Goal: Task Accomplishment & Management: Complete application form

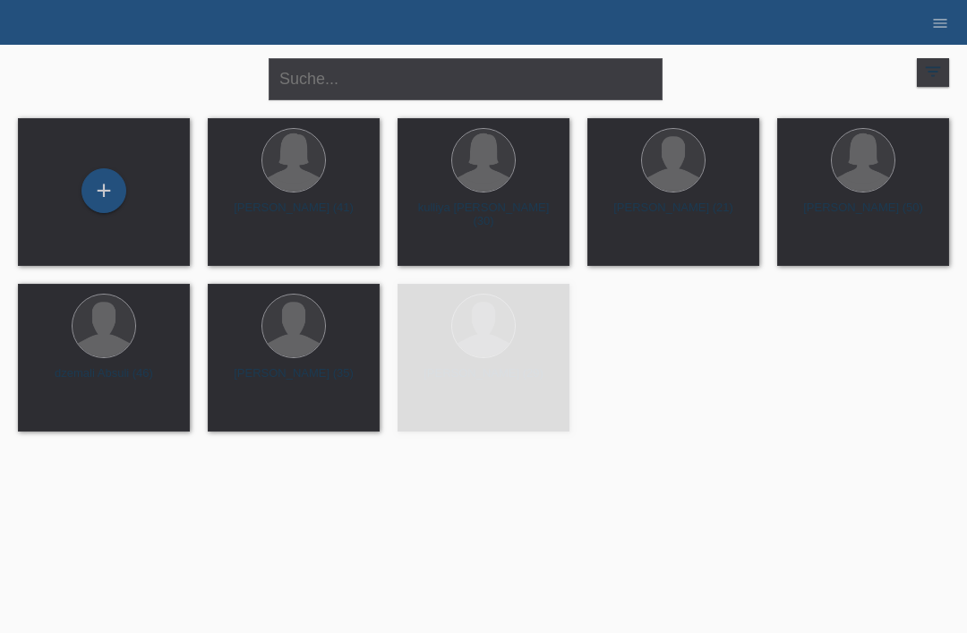
click at [928, 11] on li "menu" at bounding box center [941, 23] width 36 height 46
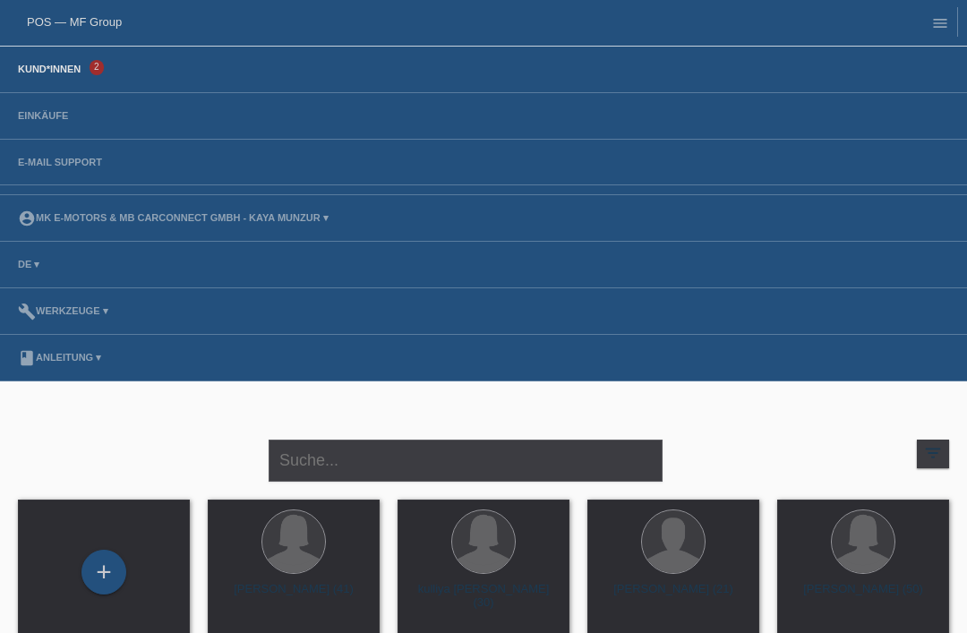
click at [42, 116] on link "Einkäufe" at bounding box center [43, 115] width 68 height 11
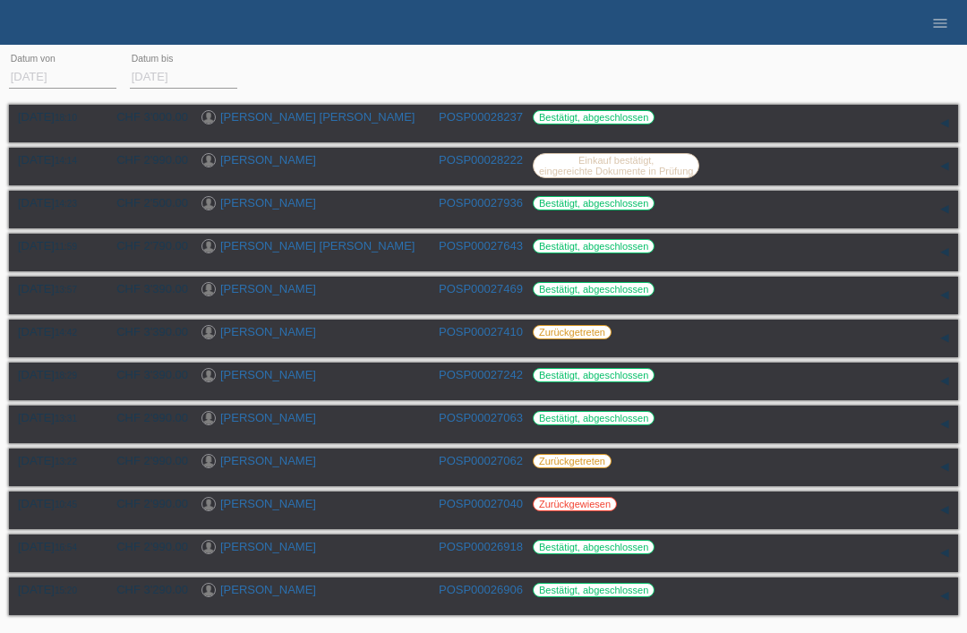
click at [931, 28] on link "menu" at bounding box center [941, 22] width 36 height 11
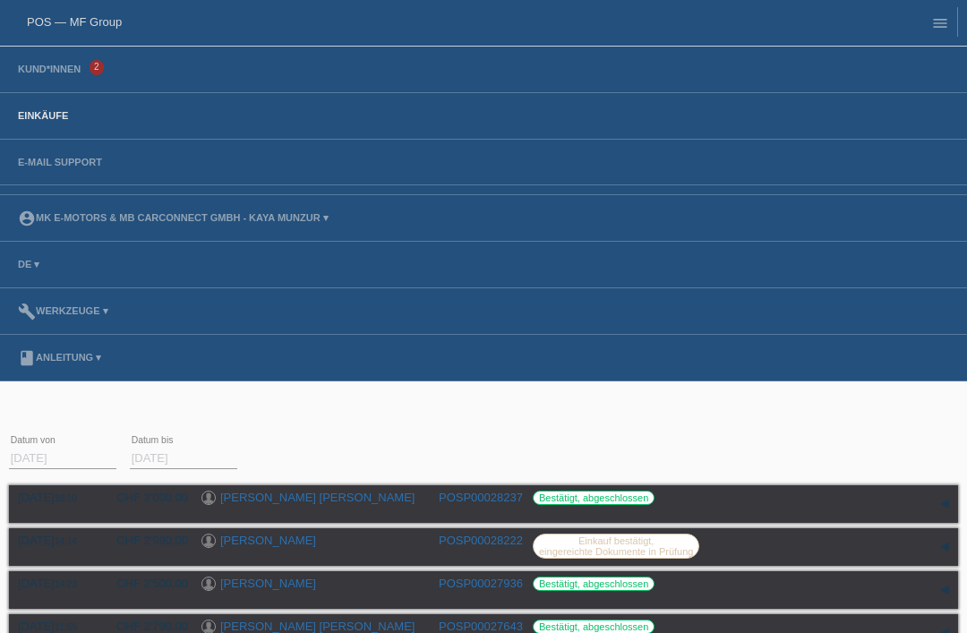
click at [113, 17] on link "POS — MF Group" at bounding box center [74, 21] width 95 height 13
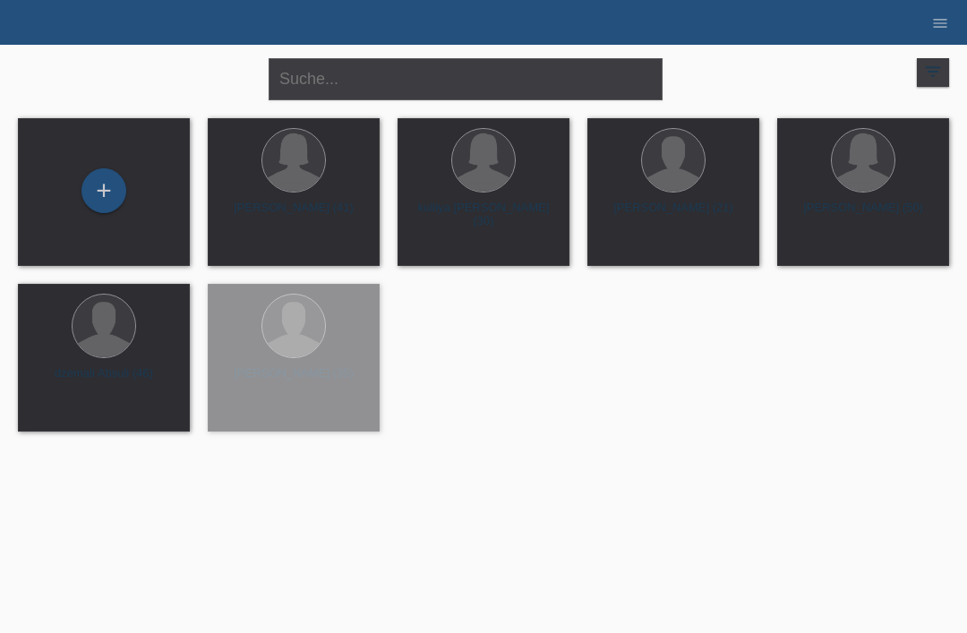
click at [105, 196] on div "+" at bounding box center [103, 191] width 43 height 30
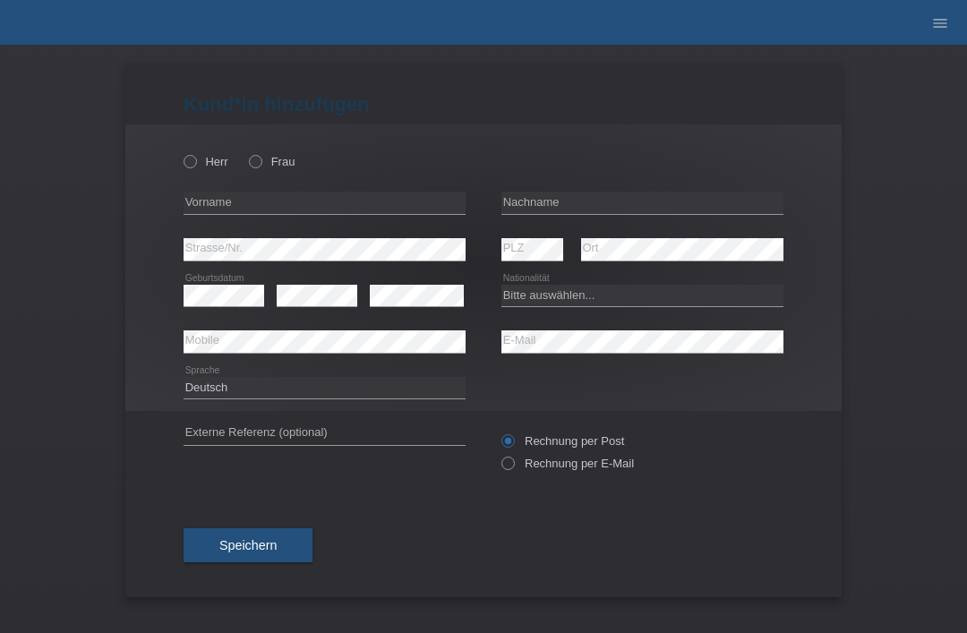
click at [204, 162] on label "Herr" at bounding box center [206, 161] width 45 height 13
click at [195, 162] on input "Herr" at bounding box center [190, 161] width 12 height 12
radio input "true"
click at [221, 212] on input "text" at bounding box center [325, 203] width 282 height 22
type input "Ömer"
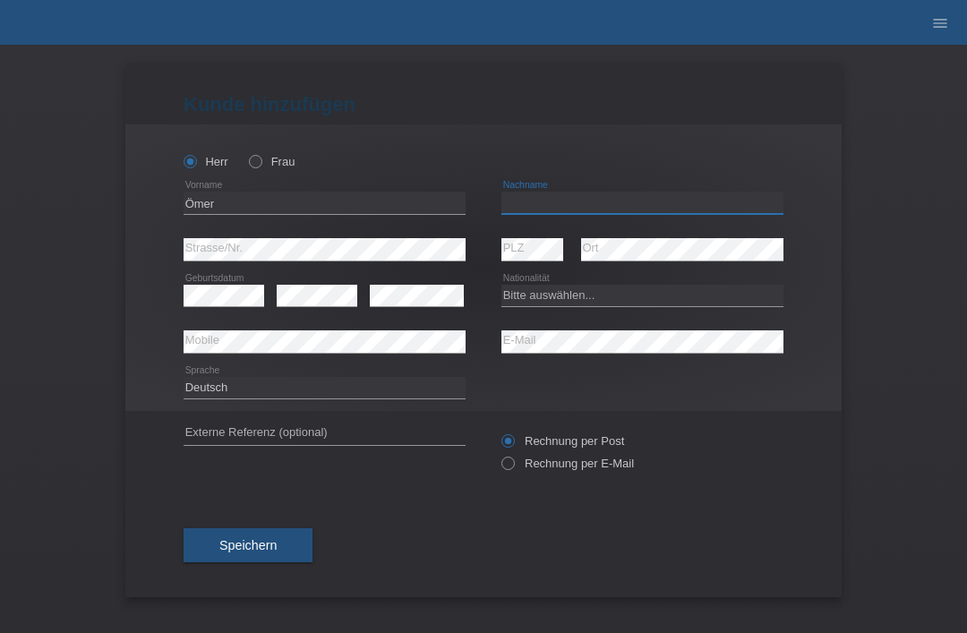
click at [593, 210] on input "text" at bounding box center [643, 203] width 282 height 22
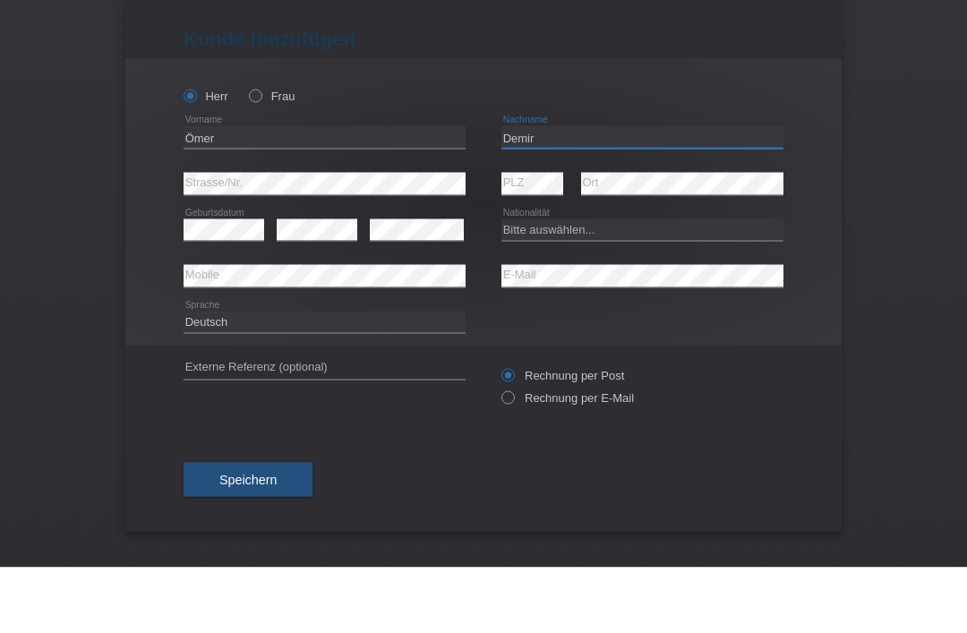
type input "Demir"
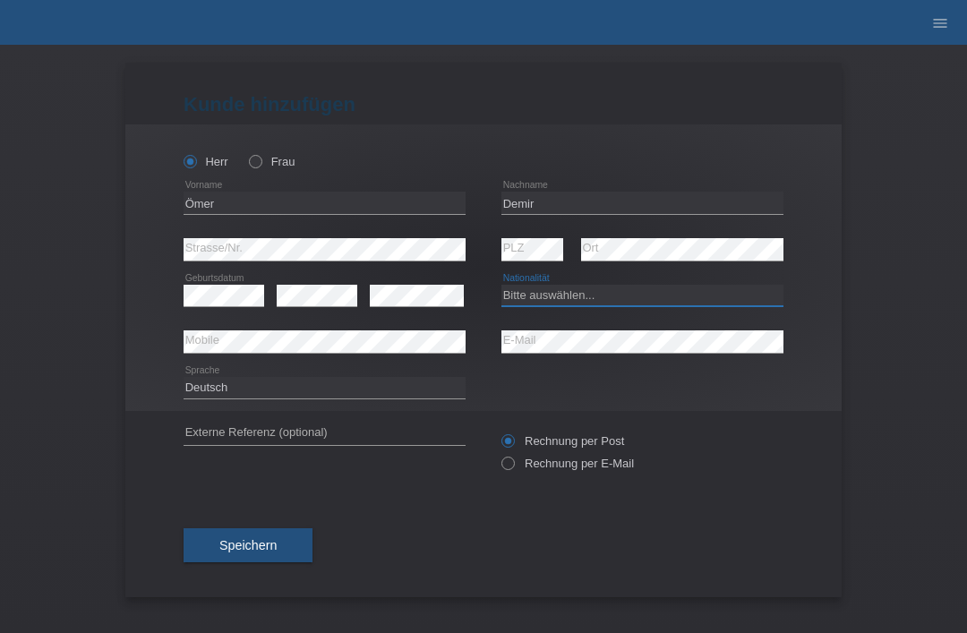
click at [646, 300] on select "Bitte auswählen... Schweiz Deutschland Liechtenstein Österreich ------------ Af…" at bounding box center [643, 295] width 282 height 21
select select "TR"
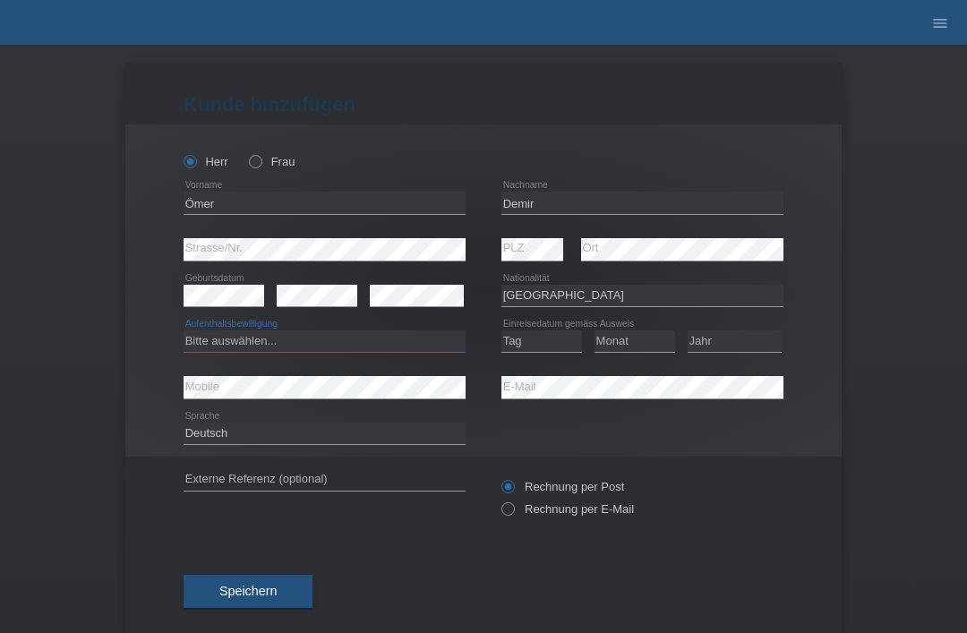
click at [371, 351] on select "Bitte auswählen... C B B - Flüchtlingsstatus Andere" at bounding box center [325, 341] width 282 height 21
select select "C"
click at [560, 352] on select "Tag 01 02 03 04 05 06 07 08 09 10 11" at bounding box center [542, 341] width 81 height 21
select select "08"
click at [648, 342] on select "Monat 01 02 03 04 05 06 07 08 09 10 11" at bounding box center [635, 341] width 81 height 21
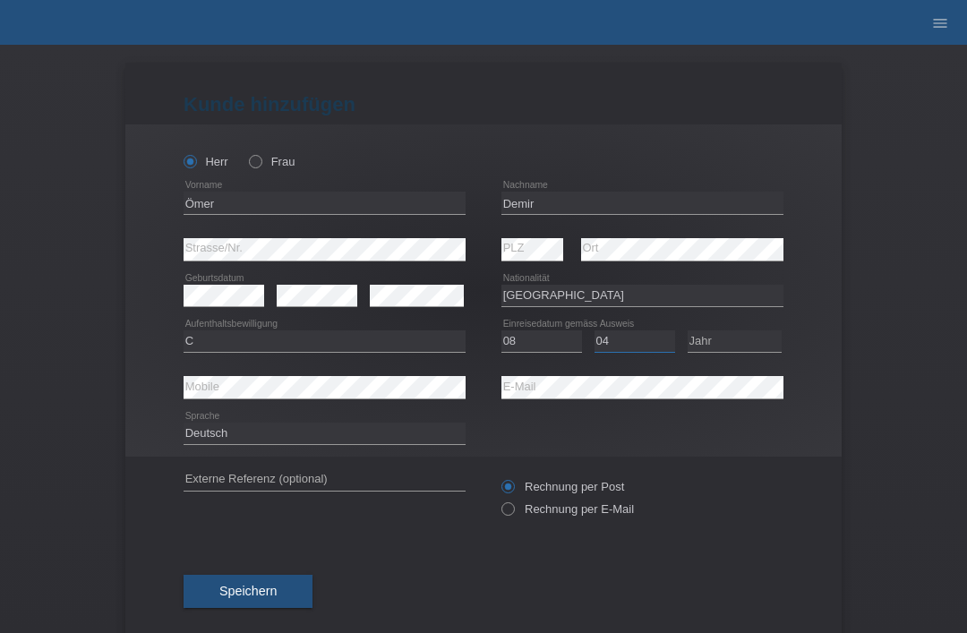
click at [637, 343] on select "Monat 01 02 03 04 05 06 07 08 09 10 11" at bounding box center [635, 341] width 81 height 21
select select "09"
click at [729, 351] on select "Jahr 2025 2024 2023 2022 2021 2020 2019 2018 2017 2016 2015 2014 2013 2012 2011…" at bounding box center [735, 341] width 94 height 21
select select "2004"
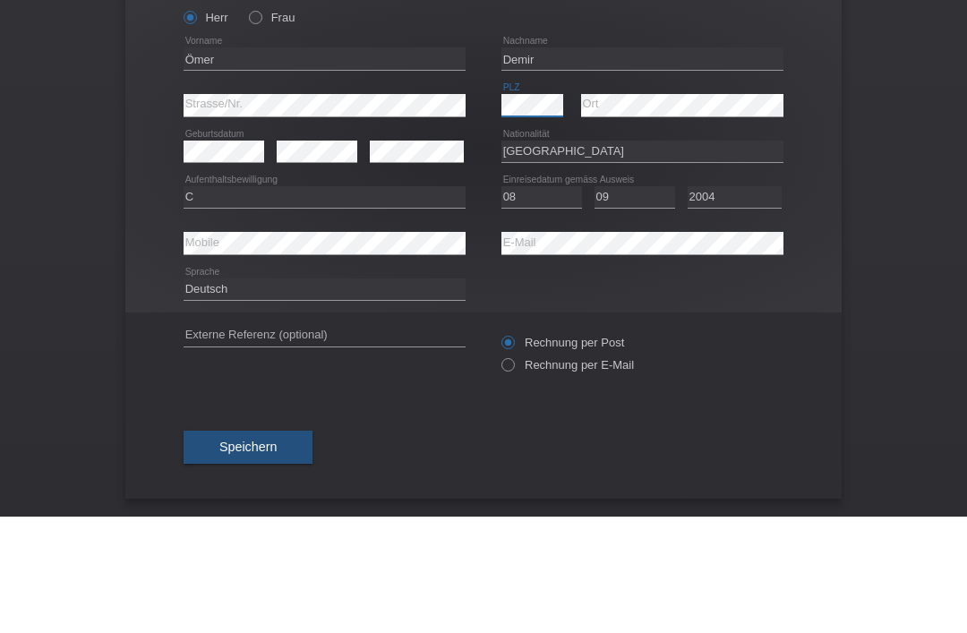
scroll to position [35, 0]
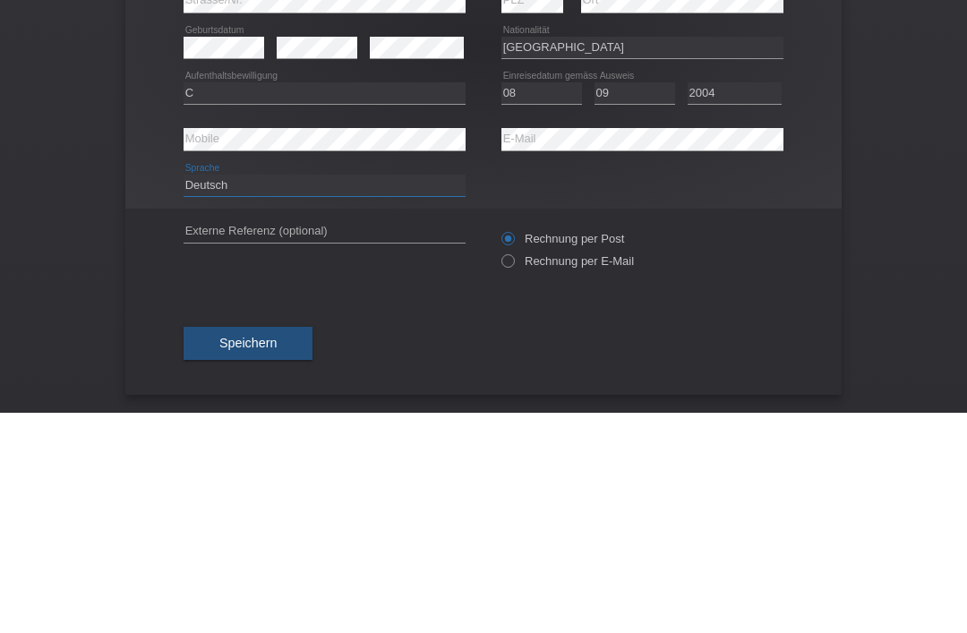
click at [394, 395] on select "Deutsch Français Italiano English" at bounding box center [325, 405] width 282 height 21
click at [840, 191] on div "Herr Frau Ömer error Vorname" at bounding box center [483, 263] width 717 height 332
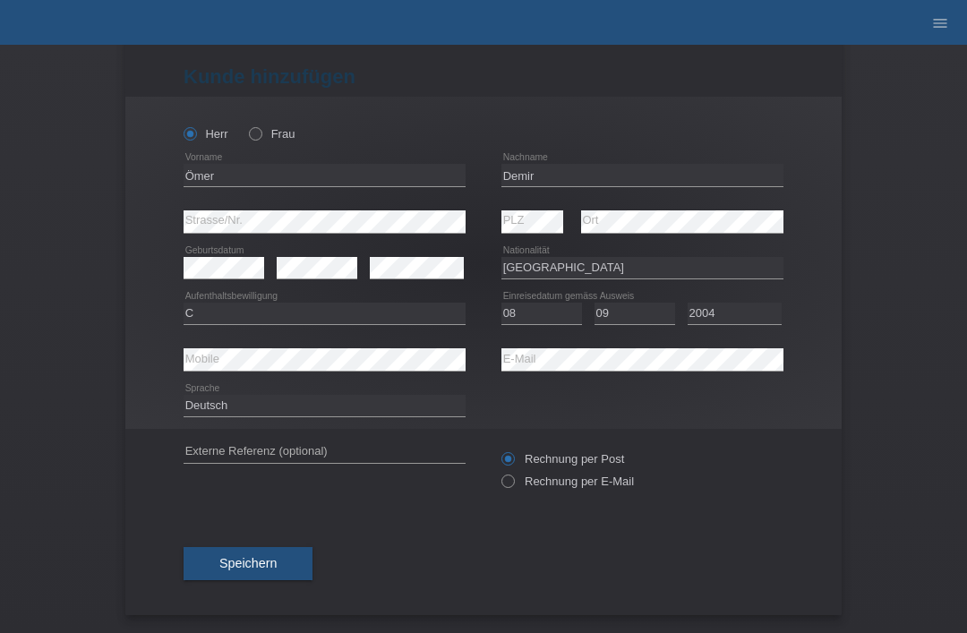
click at [281, 541] on div "Speichern" at bounding box center [484, 564] width 600 height 104
click at [291, 552] on button "Speichern" at bounding box center [248, 564] width 129 height 34
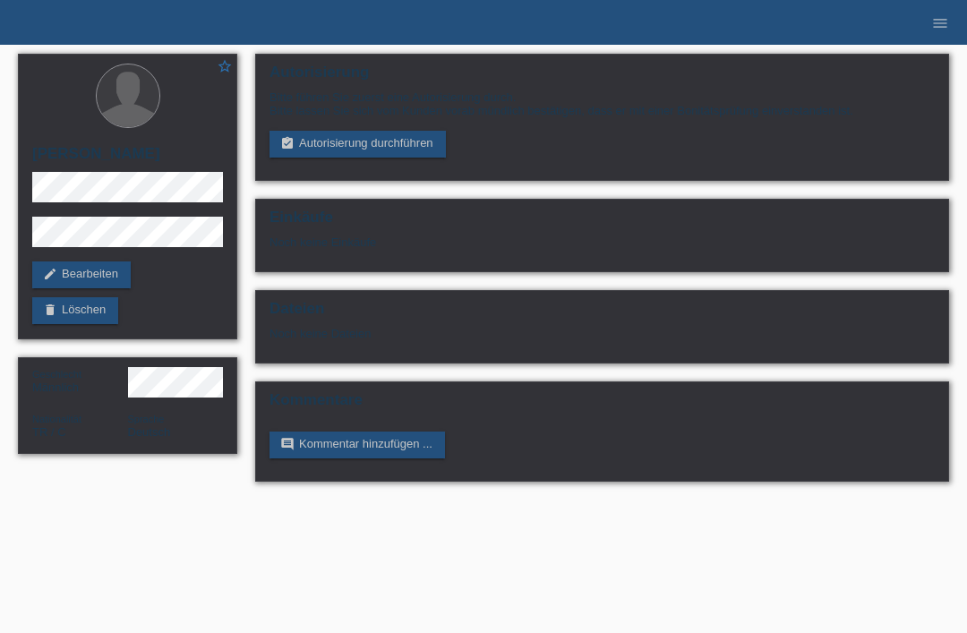
click at [410, 145] on link "assignment_turned_in Autorisierung durchführen" at bounding box center [358, 144] width 176 height 27
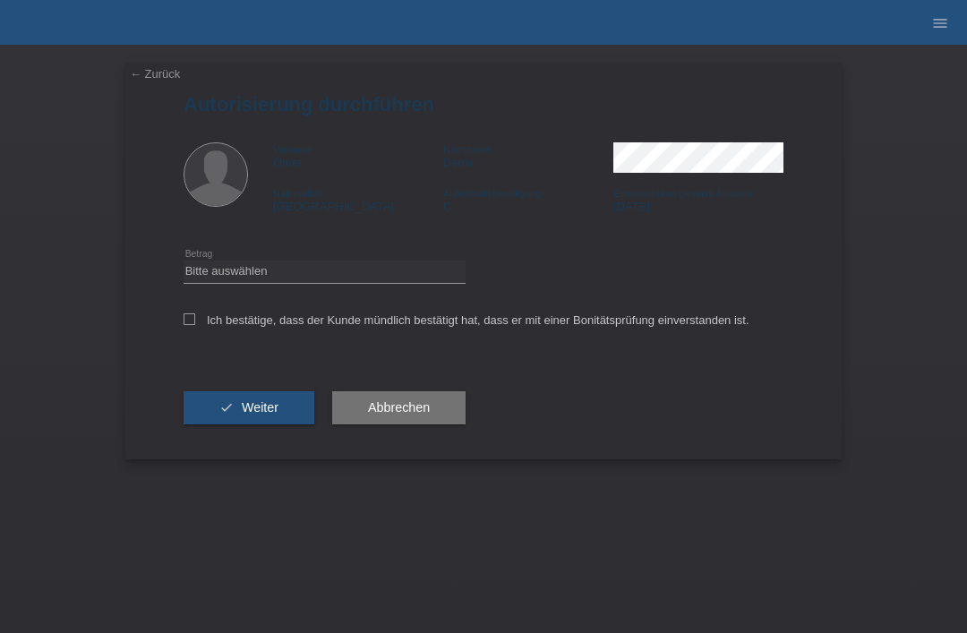
click at [408, 261] on div "Bitte auswählen CHF 1.00 - CHF 499.00 CHF 500.00 - CHF 1'999.00 CHF 2'000.00 - …" at bounding box center [325, 272] width 282 height 46
click at [402, 282] on select "Bitte auswählen CHF 1.00 - CHF 499.00 CHF 500.00 - CHF 1'999.00 CHF 2'000.00 - …" at bounding box center [325, 271] width 282 height 21
select select "3"
click at [198, 311] on div "Ich bestätige, dass der Kunde mündlich bestätigt hat, dass er mit einer Bonität…" at bounding box center [484, 326] width 600 height 61
click at [194, 325] on icon at bounding box center [190, 319] width 12 height 12
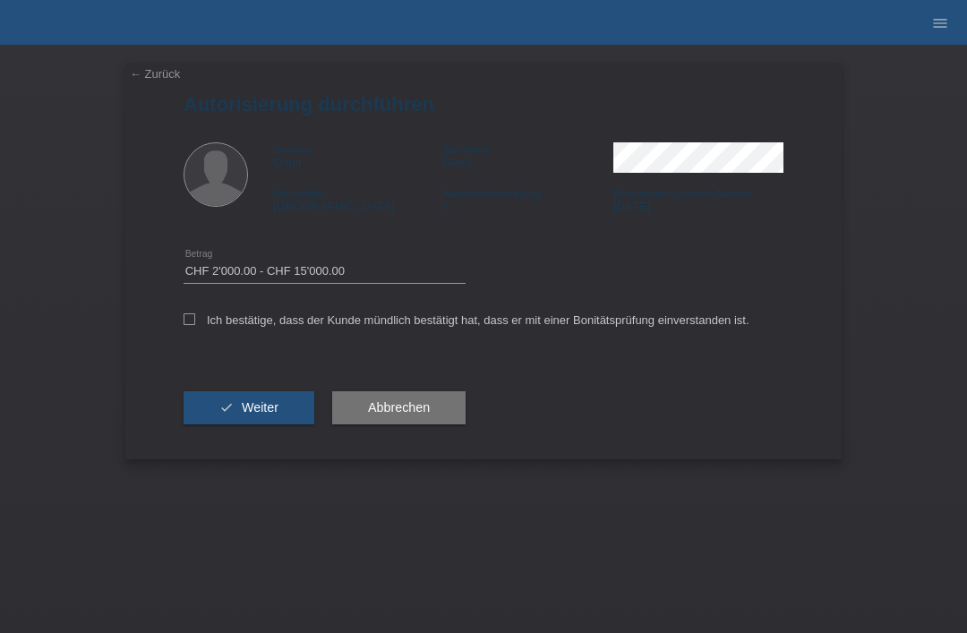
click at [194, 325] on input "Ich bestätige, dass der Kunde mündlich bestätigt hat, dass er mit einer Bonität…" at bounding box center [190, 319] width 12 height 12
checkbox input "true"
click at [262, 413] on span "Weiter" at bounding box center [260, 407] width 37 height 14
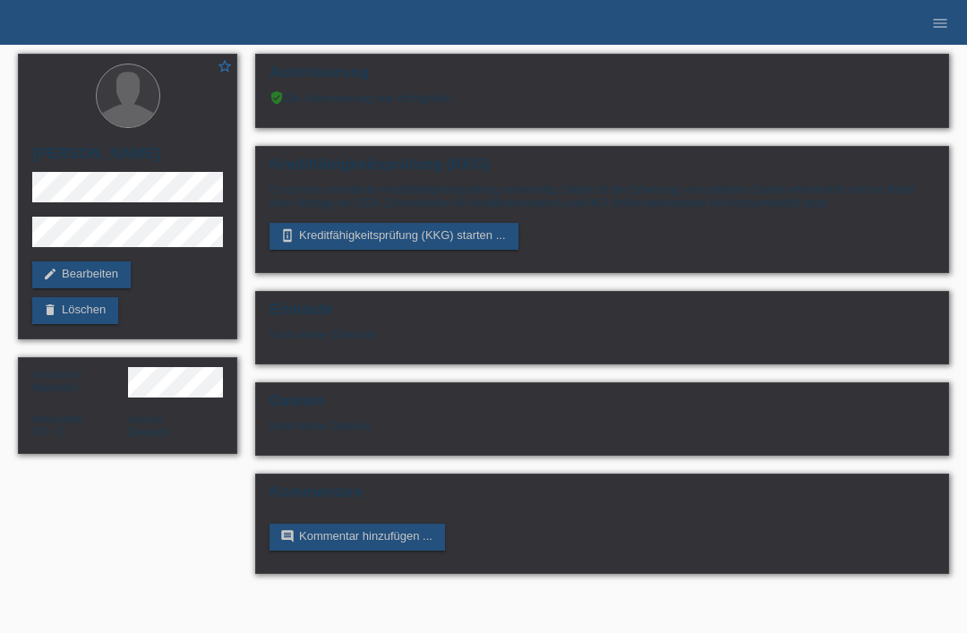
click at [464, 250] on link "perm_device_information Kreditfähigkeitsprüfung (KKG) starten ..." at bounding box center [394, 236] width 249 height 27
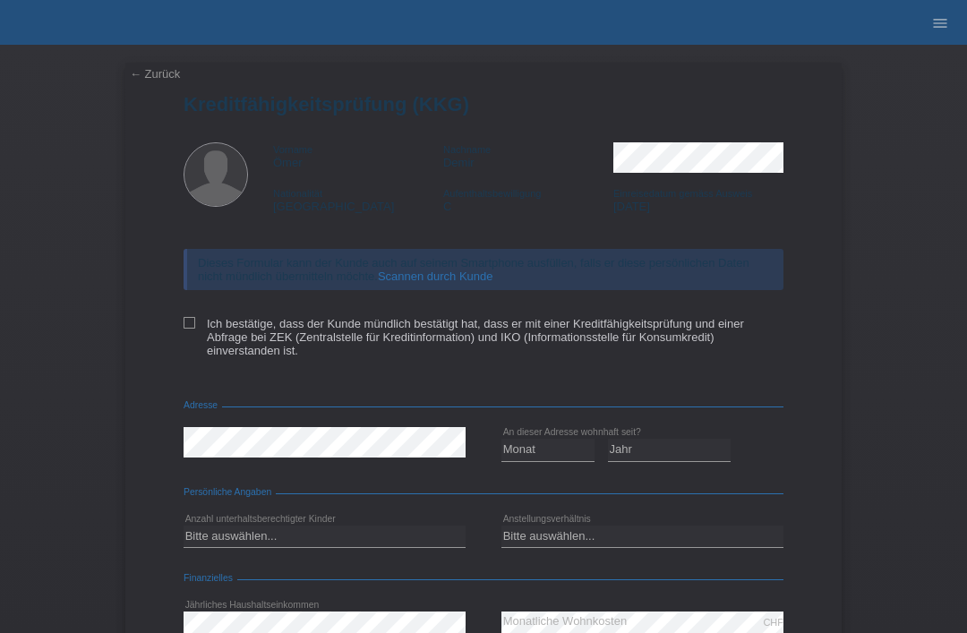
click at [198, 326] on label "Ich bestätige, dass der Kunde mündlich bestätigt hat, dass er mit einer Kreditf…" at bounding box center [484, 337] width 600 height 40
click at [195, 326] on input "Ich bestätige, dass der Kunde mündlich bestätigt hat, dass er mit einer Kreditf…" at bounding box center [190, 323] width 12 height 12
checkbox input "true"
click at [549, 460] on select "Monat 01 02 03 04 05 06 07 08 09 10" at bounding box center [548, 449] width 93 height 21
select select "06"
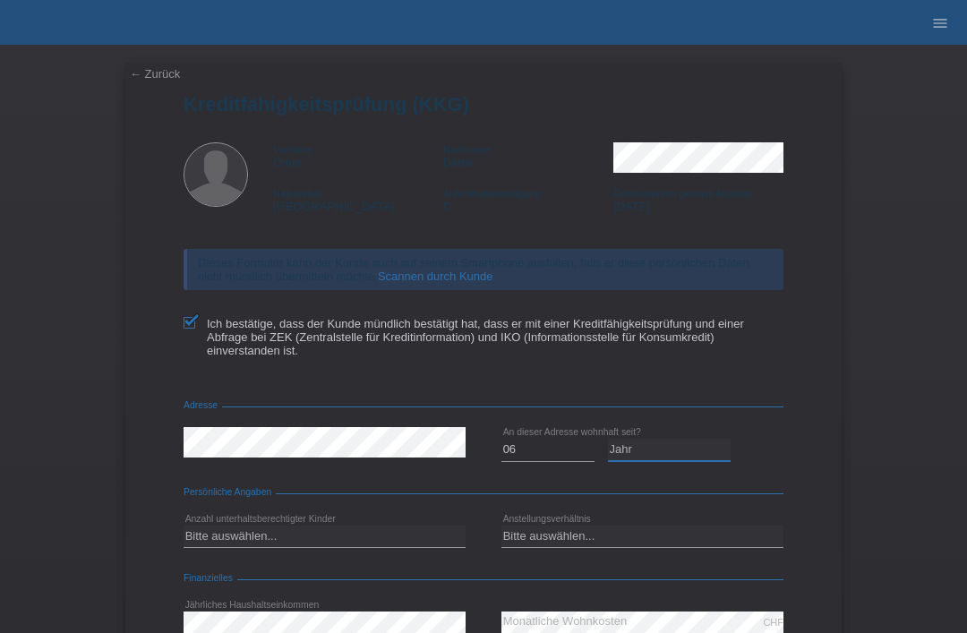
click at [668, 460] on select "Jahr 2025 2024 2023 2022 2021 2020 2019 2018 2017 2016 2015 2014 2013 2012 2011…" at bounding box center [670, 449] width 124 height 21
click at [674, 460] on select "Jahr 2025 2024 2023 2022 2021 2020 2019 2018 2017 2016 2015 2014 2013 2012 2011…" at bounding box center [670, 449] width 124 height 21
select select "2021"
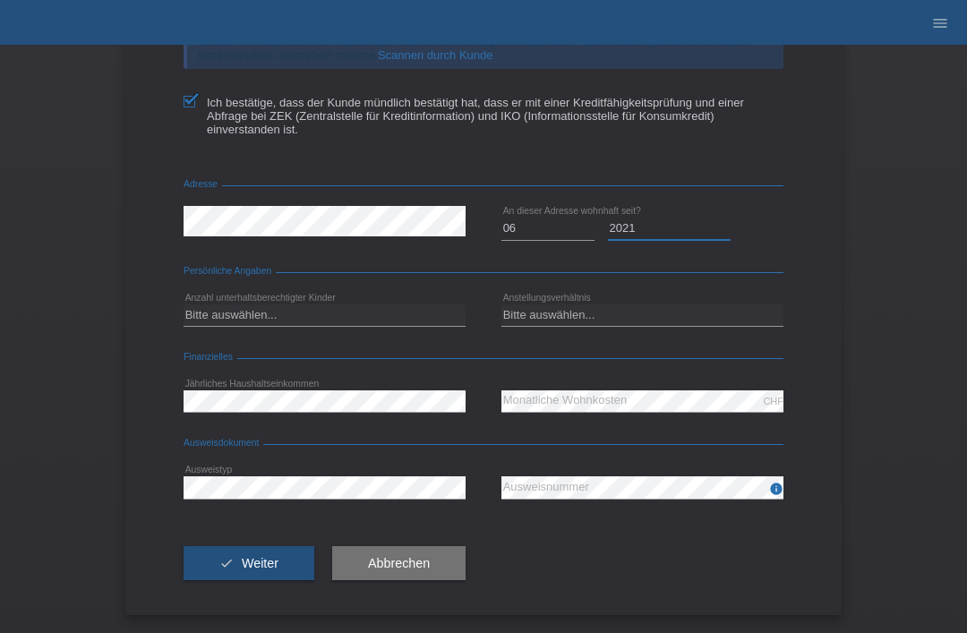
scroll to position [237, 0]
click at [412, 321] on select "Bitte auswählen... 0 1 2 3 4 5 6 7 8 9" at bounding box center [325, 315] width 282 height 21
select select "1"
click at [634, 311] on select "Bitte auswählen... Unbefristet Befristet Lehrling/Student Pensioniert Nicht arb…" at bounding box center [643, 315] width 282 height 21
select select "UNLIMITED"
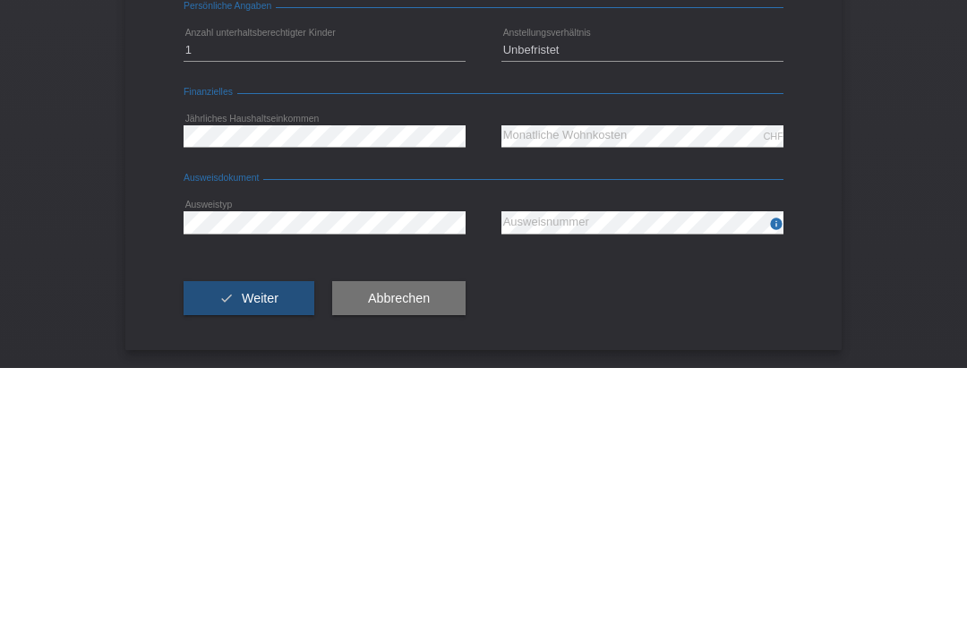
click at [926, 178] on div "← Zurück Kreditfähigkeitsprüfung (KKG) Vorname Ömer Nachname Demir Nationalität…" at bounding box center [483, 339] width 967 height 588
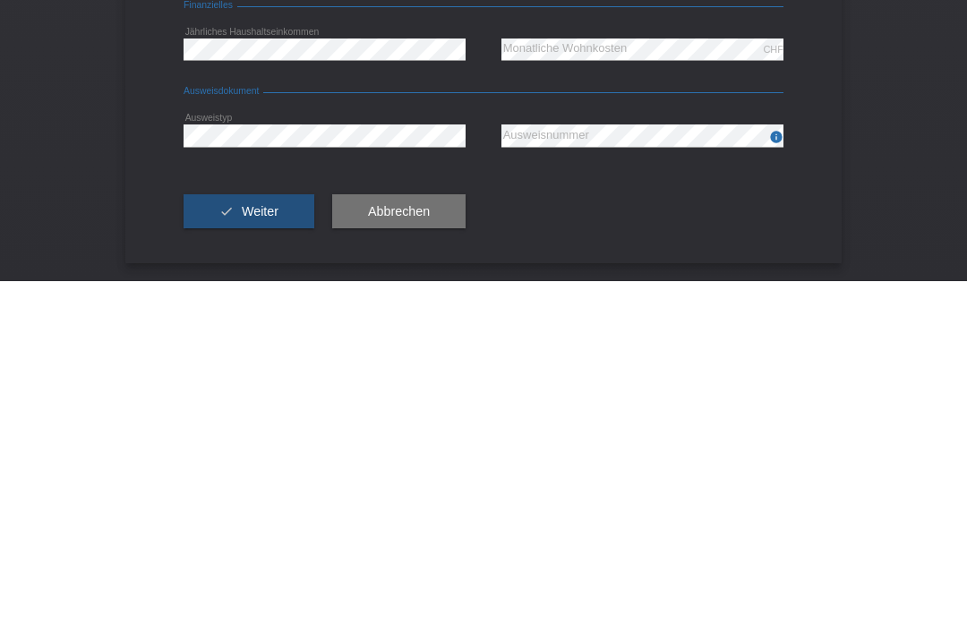
click at [251, 556] on span "Weiter" at bounding box center [260, 563] width 37 height 14
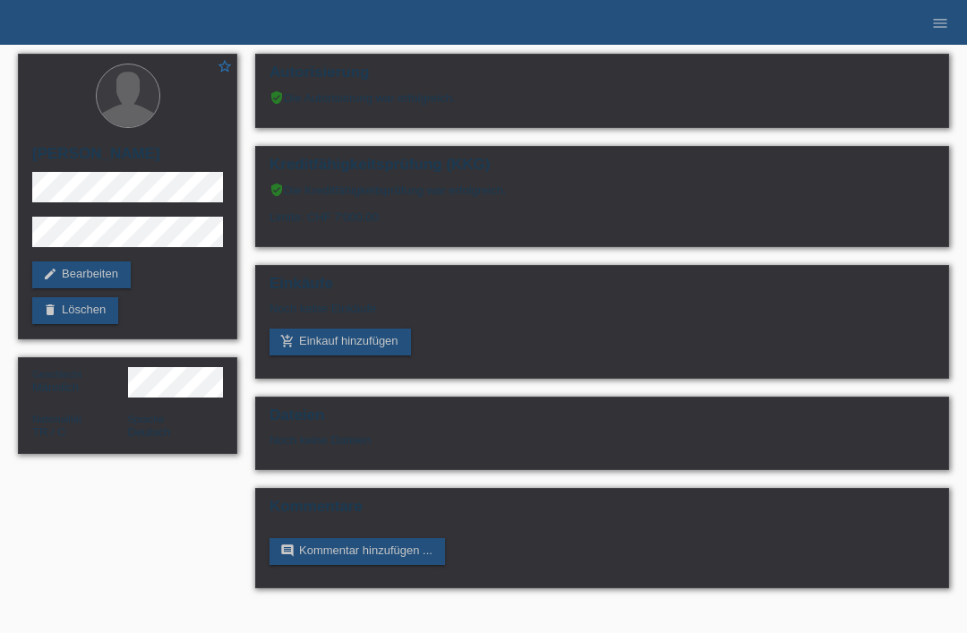
click at [365, 342] on link "add_shopping_cart Einkauf hinzufügen" at bounding box center [341, 342] width 142 height 27
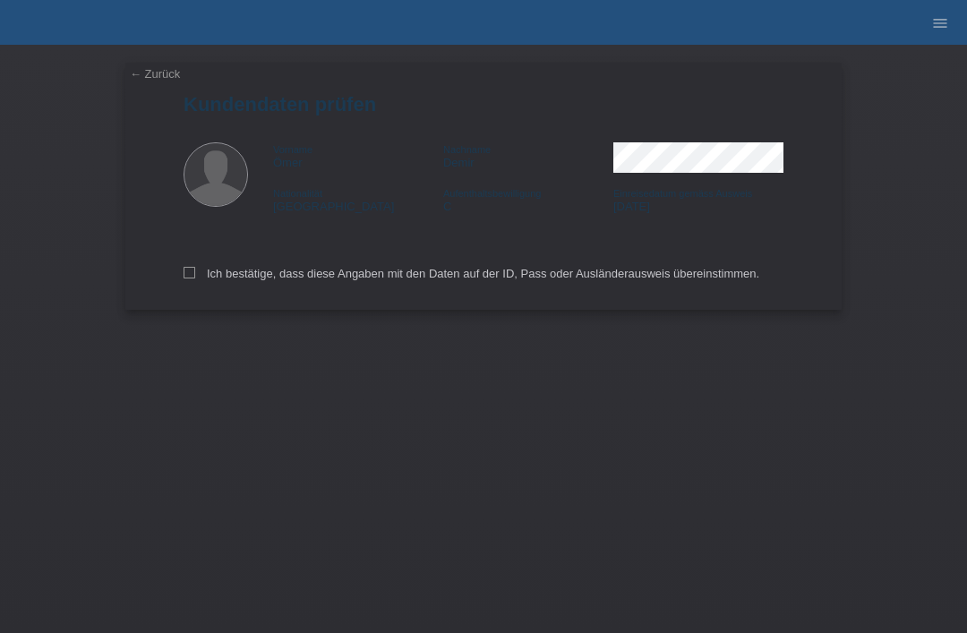
click at [187, 279] on icon at bounding box center [190, 273] width 12 height 12
click at [187, 279] on input "Ich bestätige, dass diese Angaben mit den Daten auf der ID, Pass oder Ausländer…" at bounding box center [190, 273] width 12 height 12
checkbox input "true"
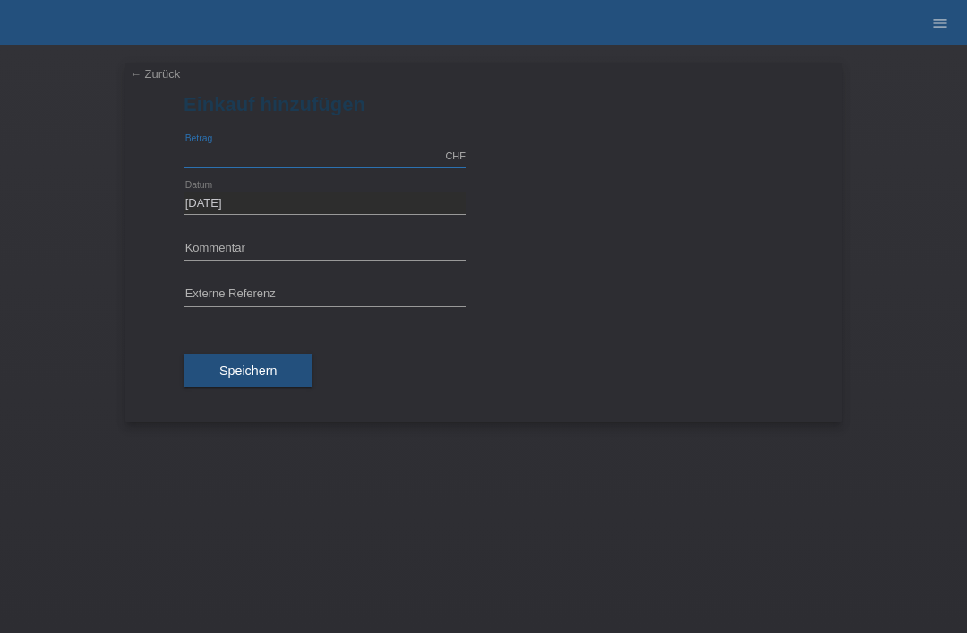
click at [349, 156] on input "text" at bounding box center [325, 156] width 282 height 22
click at [719, 183] on div at bounding box center [643, 186] width 282 height 13
type input "2800.00"
click at [239, 354] on button "Speichern" at bounding box center [248, 371] width 129 height 34
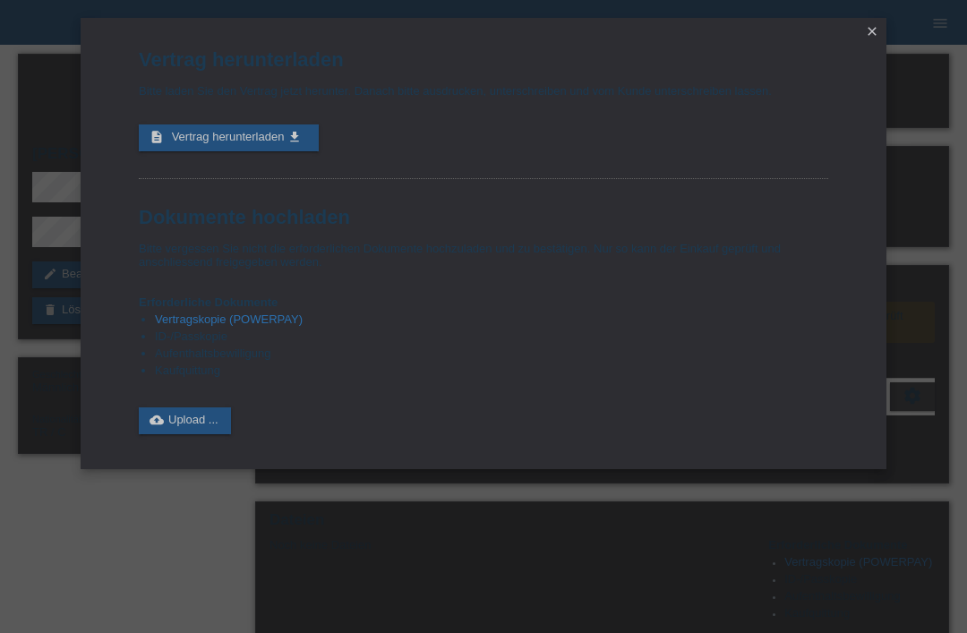
click at [280, 136] on link "description Vertrag herunterladen get_app" at bounding box center [229, 137] width 180 height 27
click at [869, 30] on icon "close" at bounding box center [872, 31] width 14 height 14
